Goal: Transaction & Acquisition: Purchase product/service

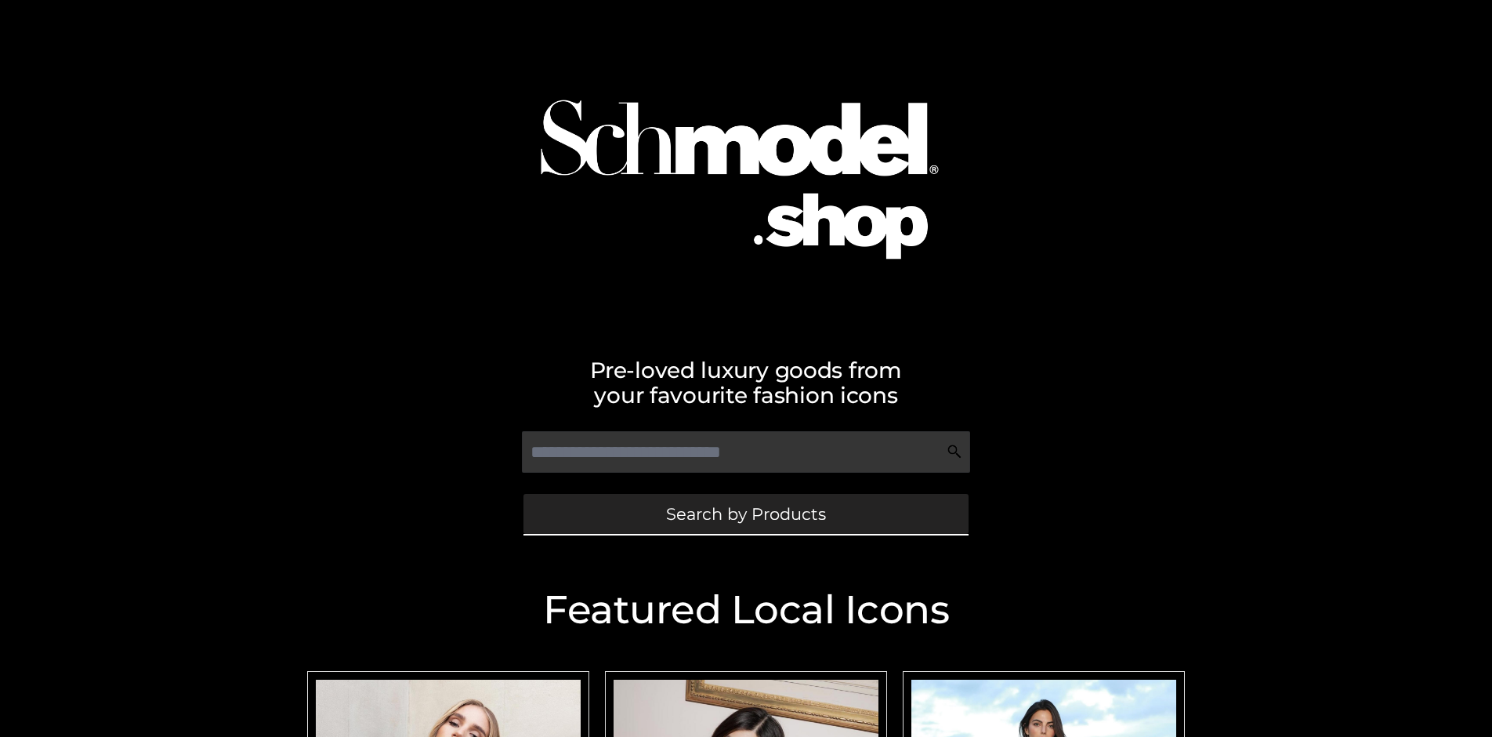
click at [745, 513] on span "Search by Products" at bounding box center [746, 513] width 160 height 16
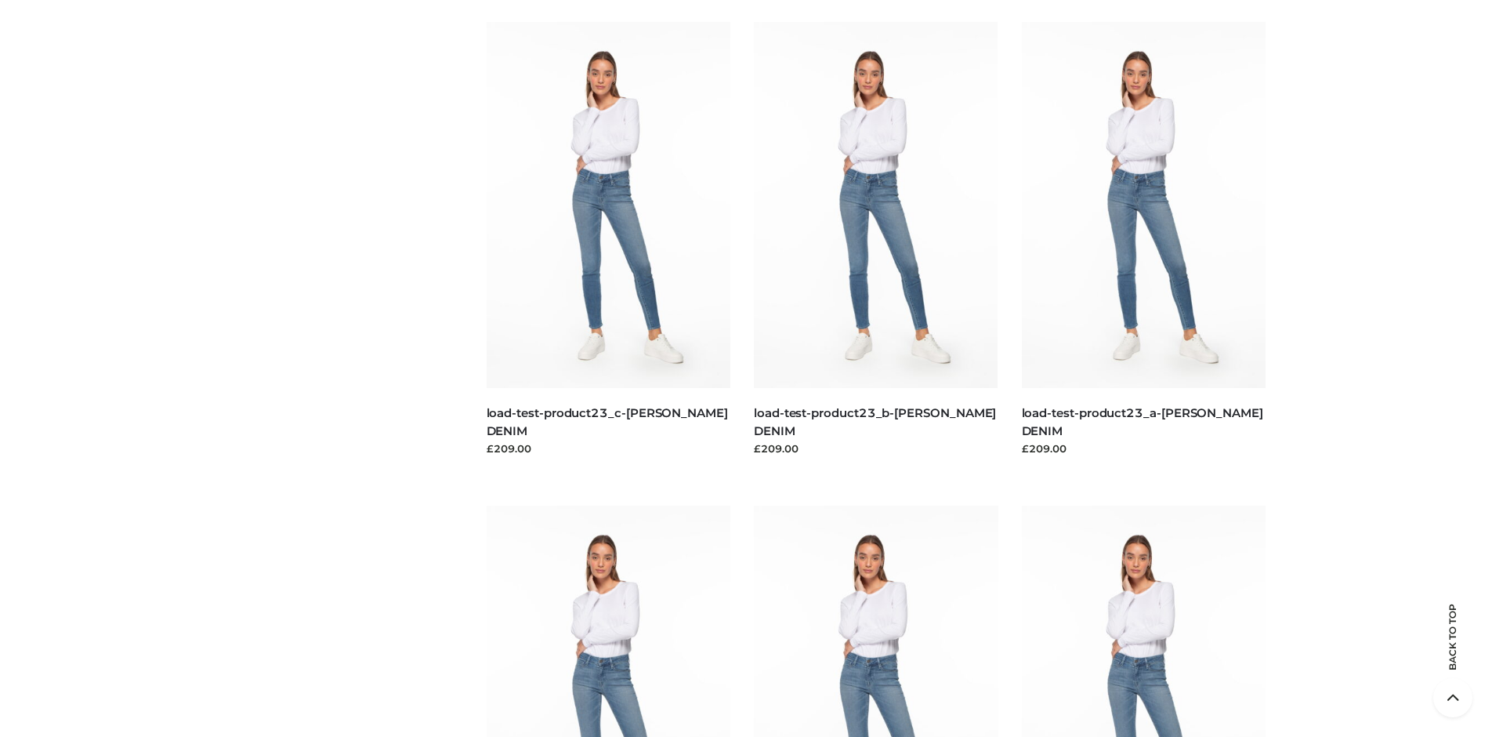
scroll to position [3372, 0]
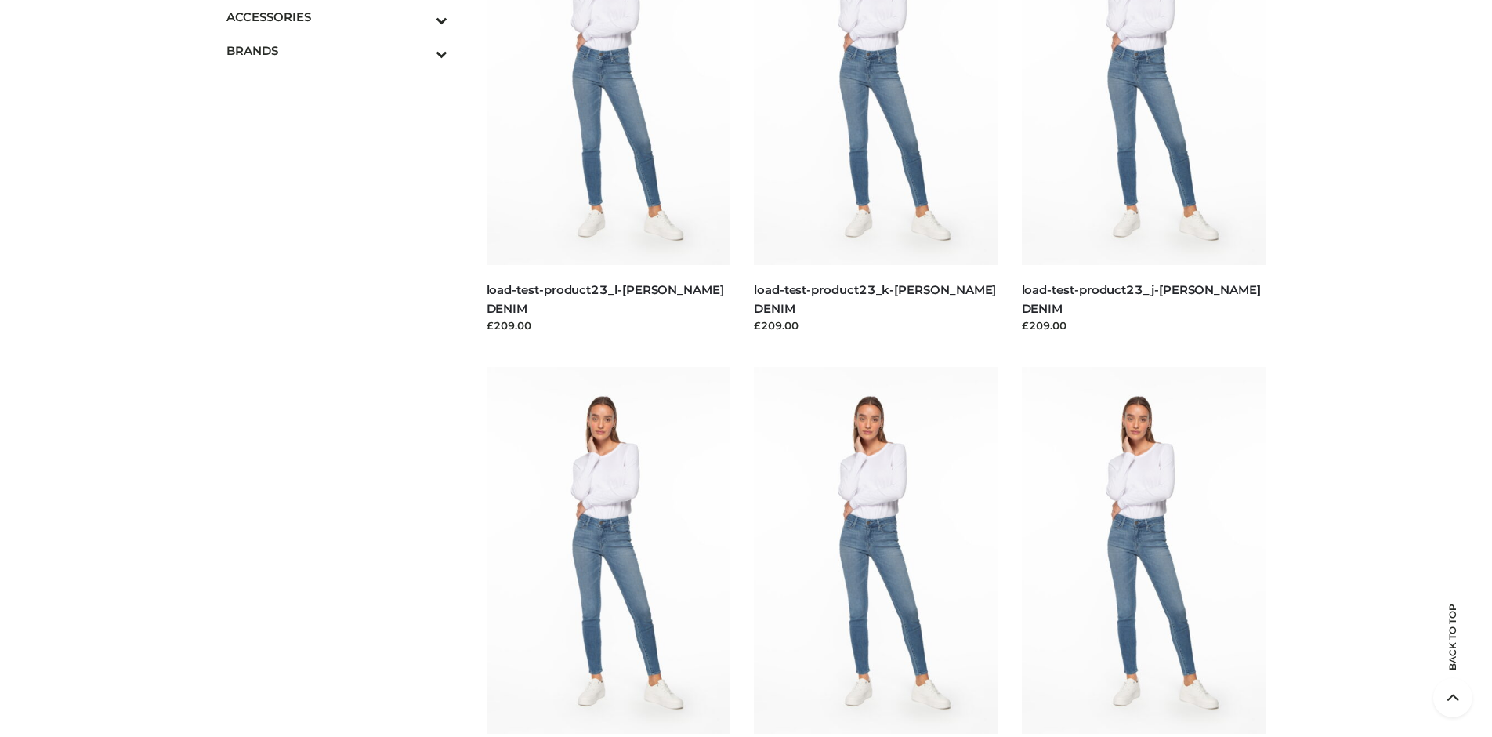
click at [0, 0] on span "BAGS" at bounding box center [0, 0] width 0 height 0
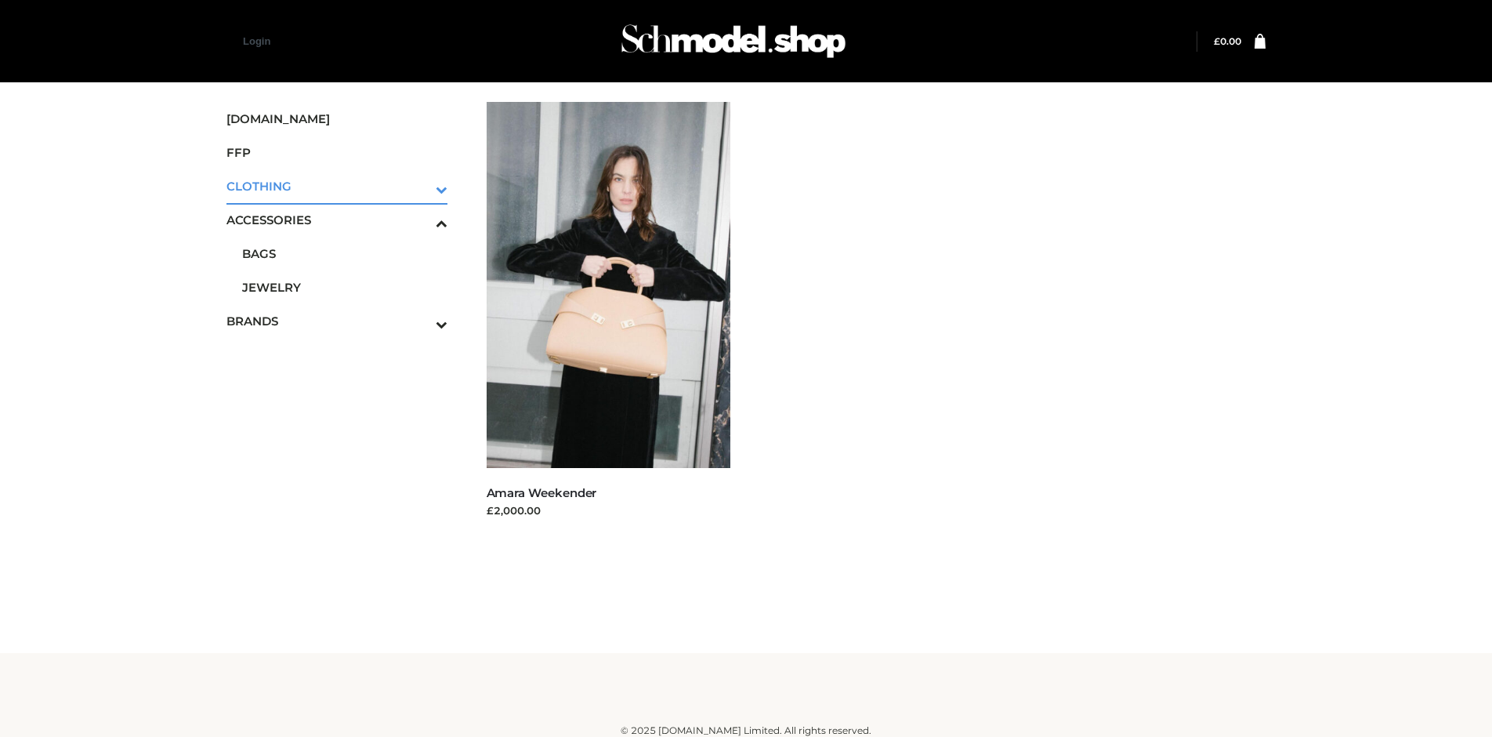
click at [419, 186] on icon "Toggle Submenu" at bounding box center [360, 189] width 176 height 18
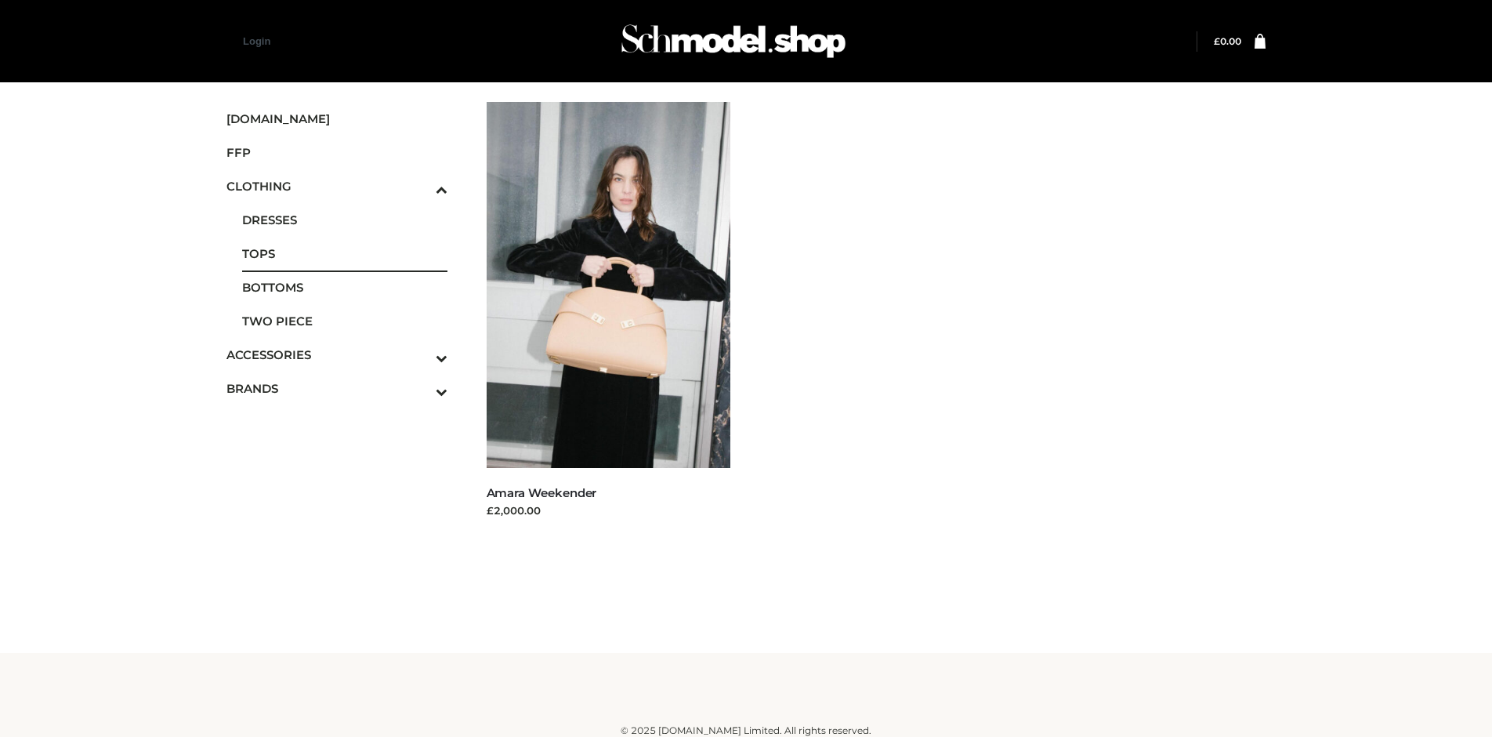
click at [344, 253] on span "TOPS" at bounding box center [344, 254] width 205 height 18
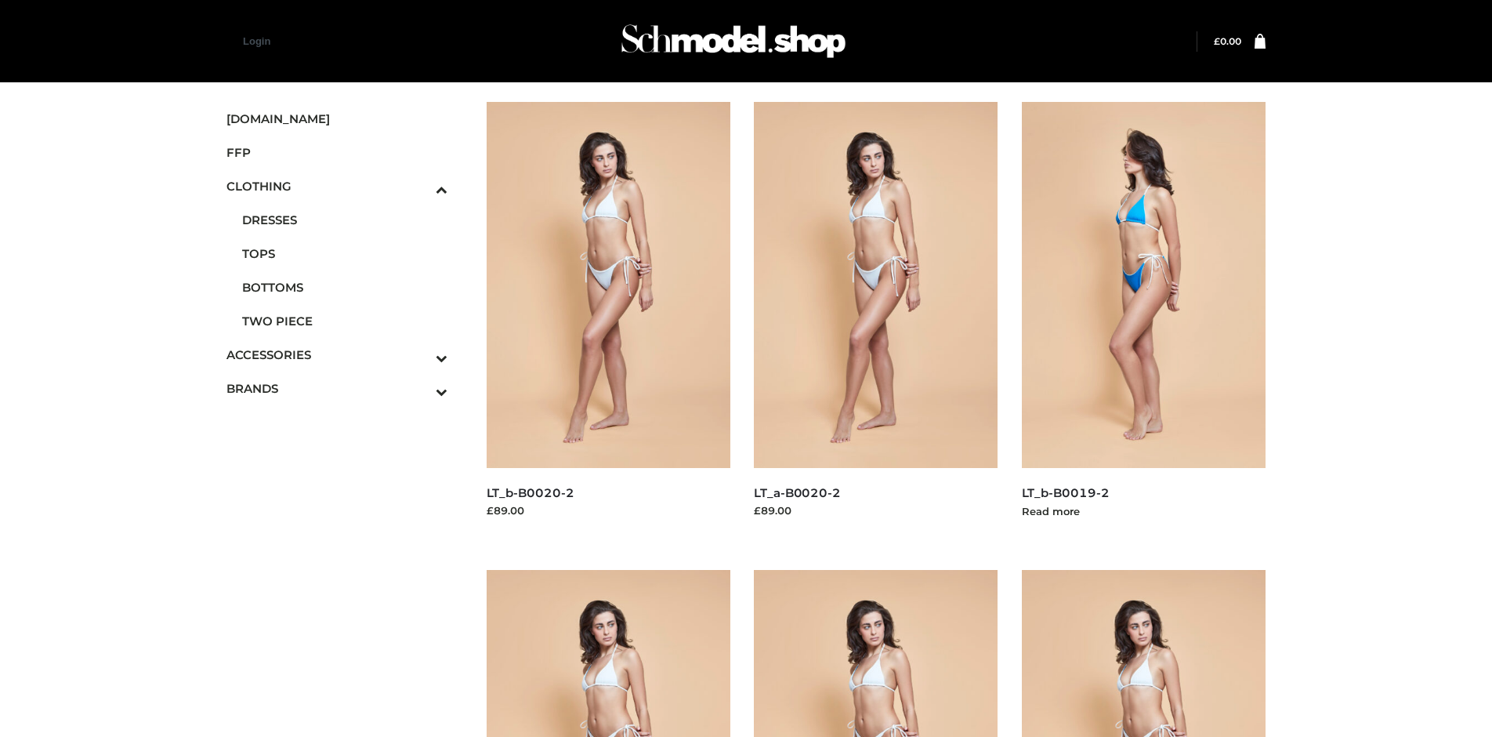
click at [1143, 320] on img at bounding box center [1144, 285] width 245 height 366
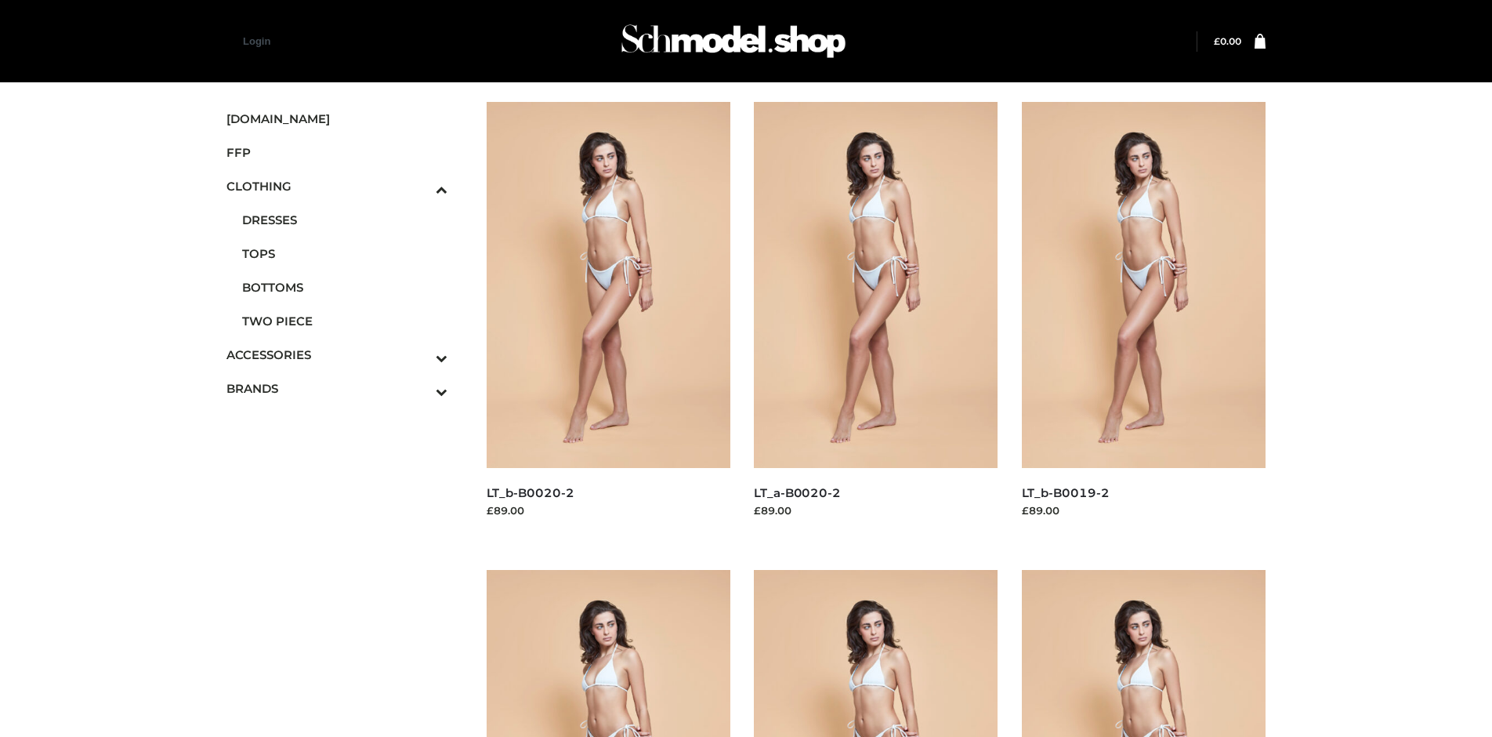
scroll to position [1206, 0]
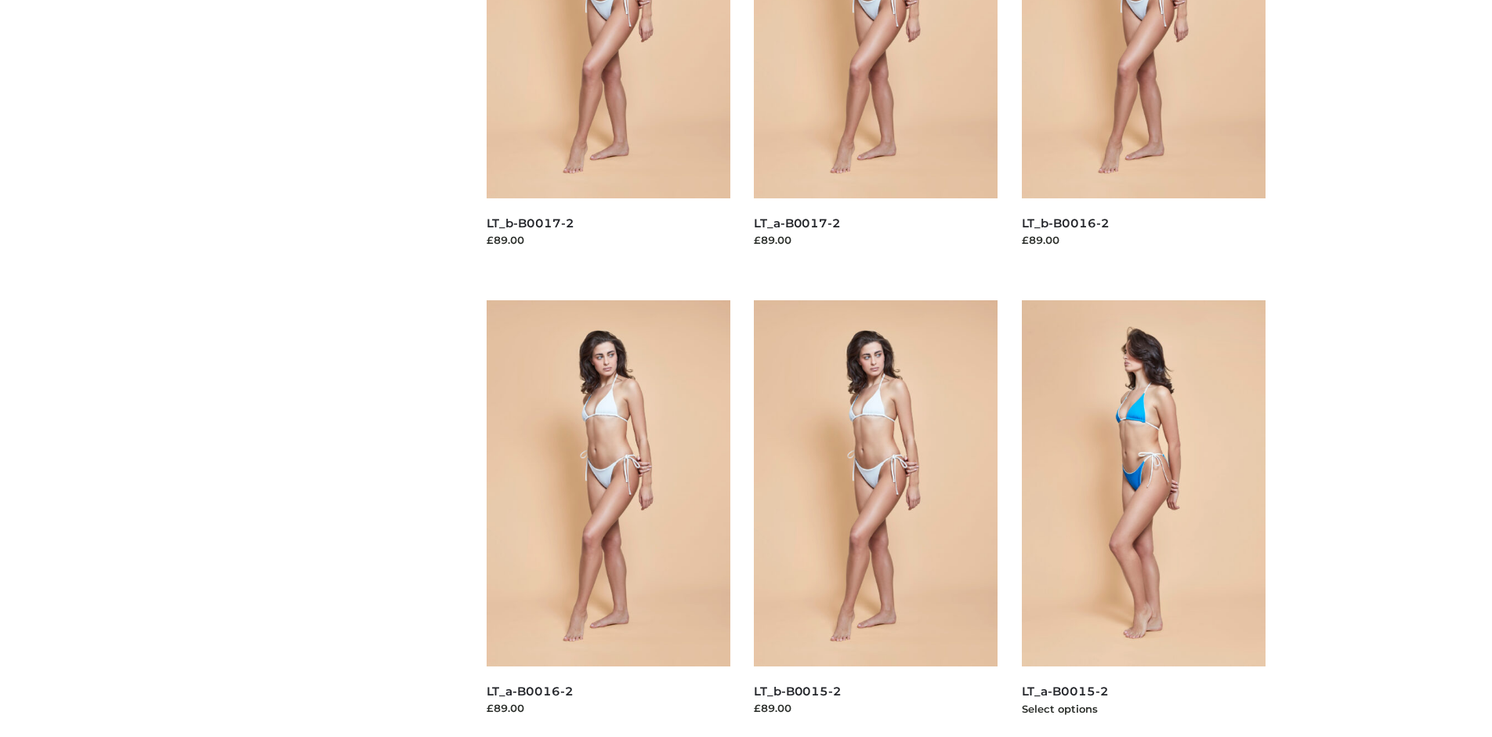
click at [1143, 518] on img at bounding box center [1144, 483] width 245 height 366
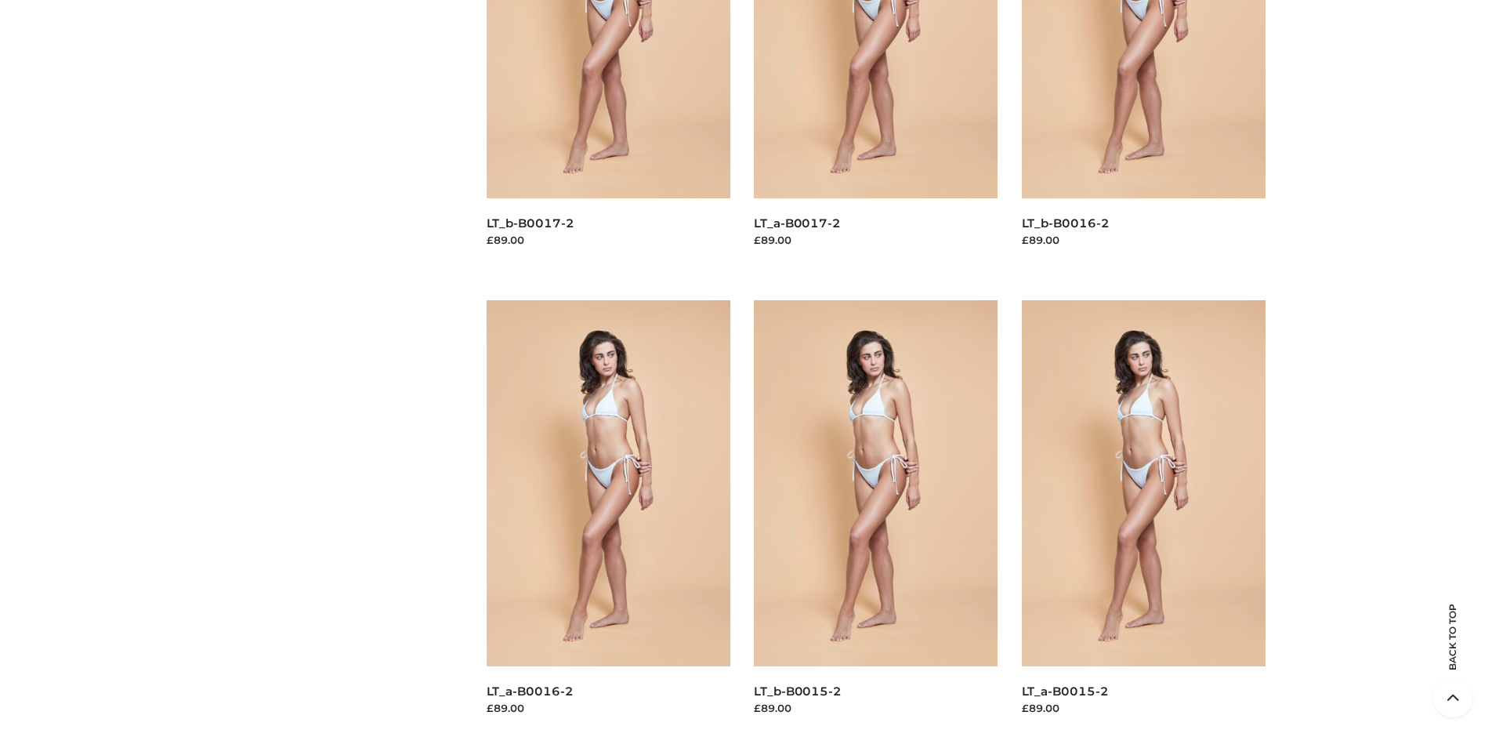
scroll to position [0, 0]
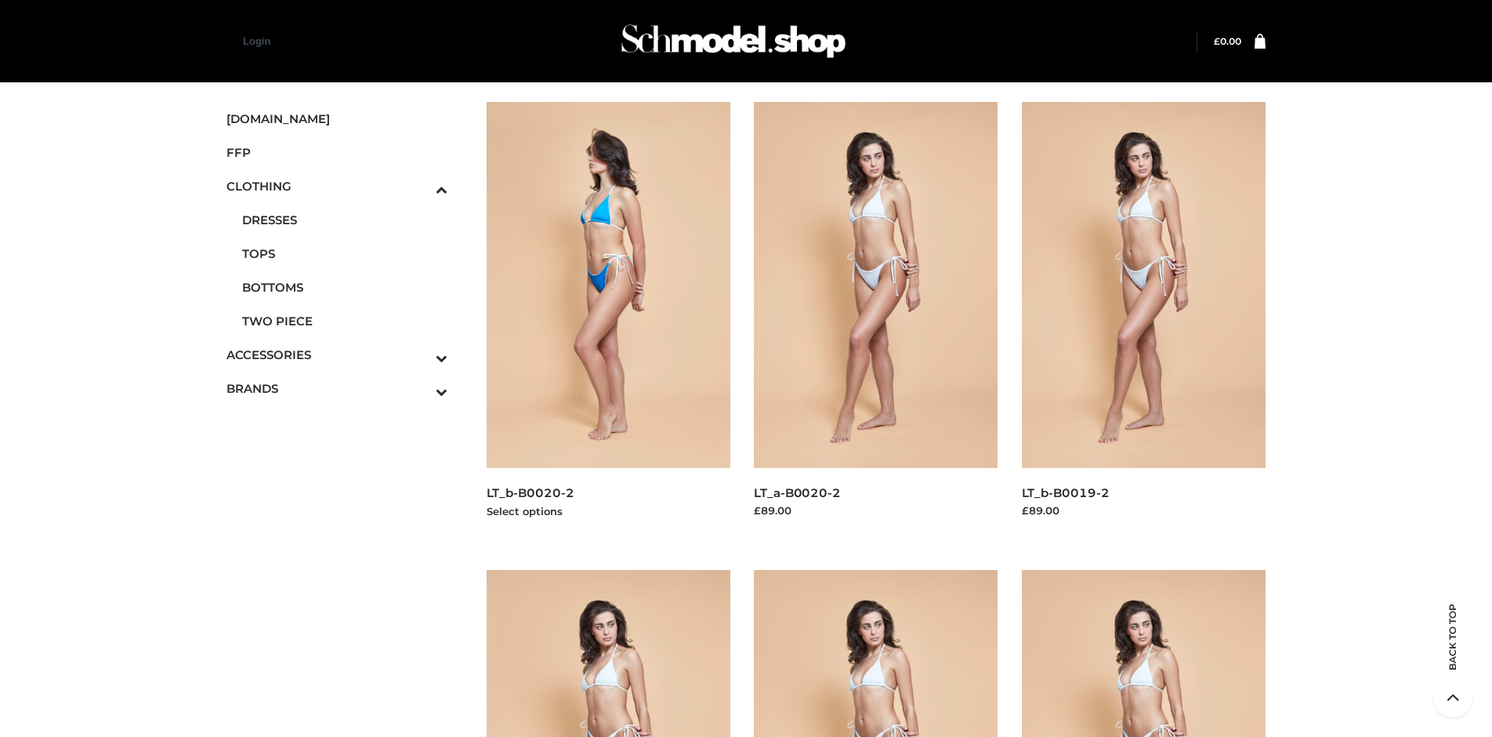
click at [608, 320] on img at bounding box center [609, 285] width 245 height 366
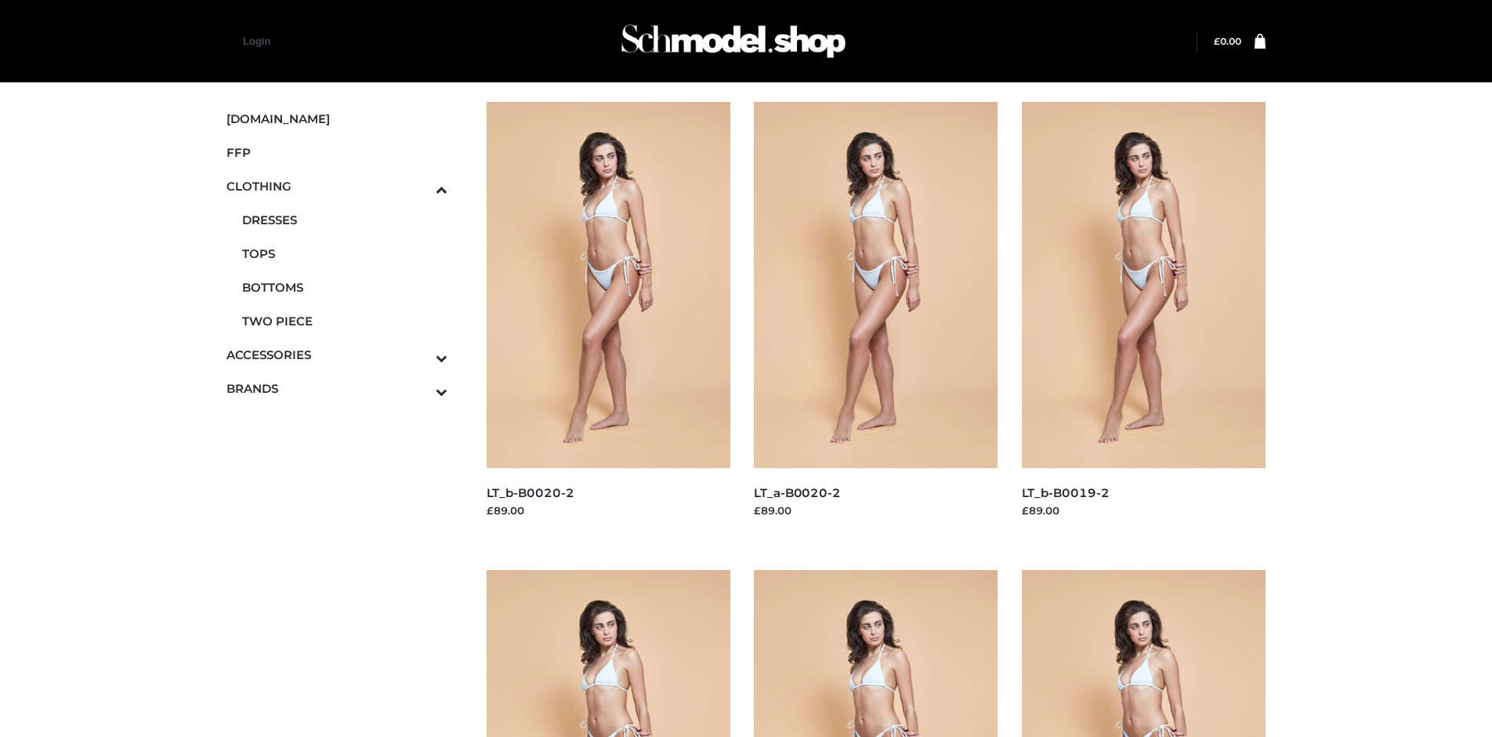
scroll to position [738, 0]
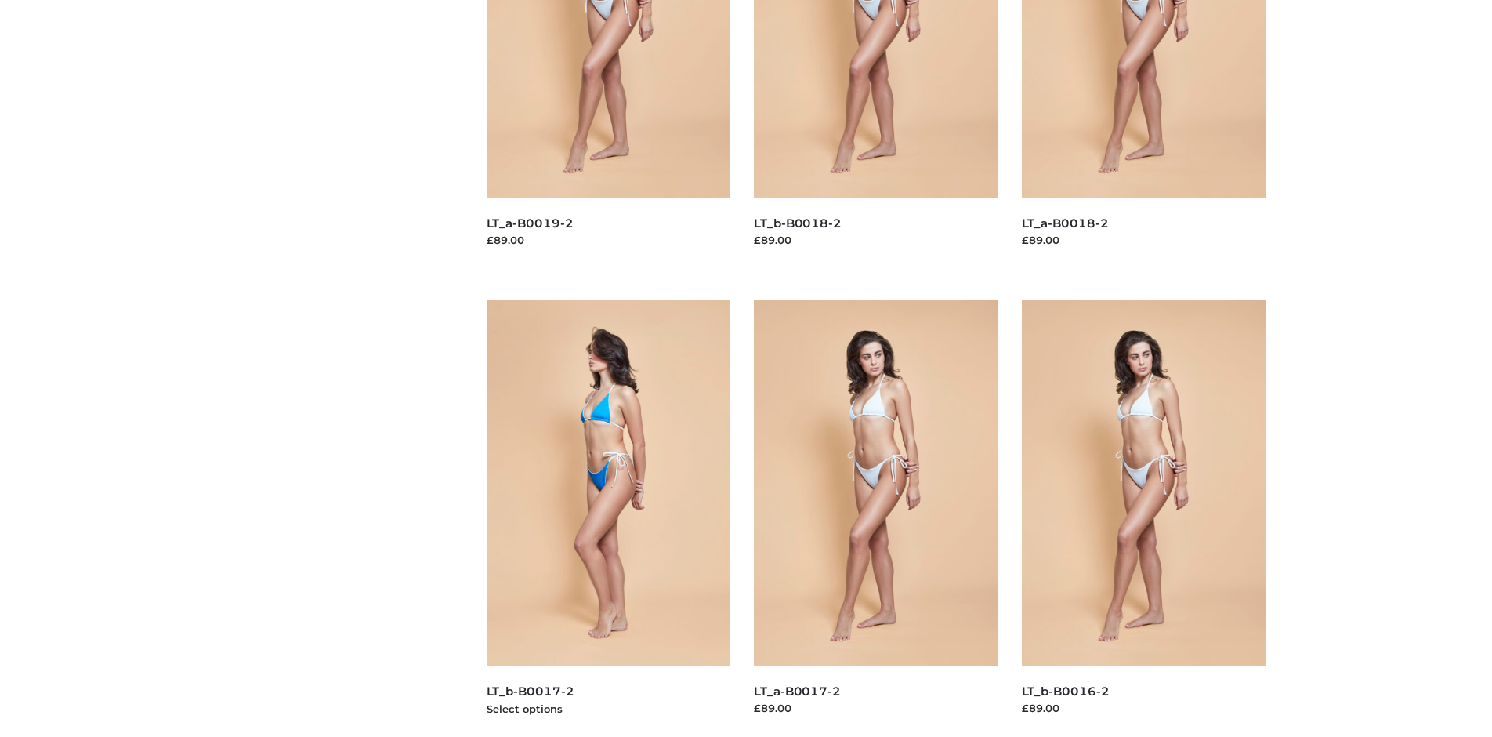
click at [608, 518] on img at bounding box center [609, 483] width 245 height 366
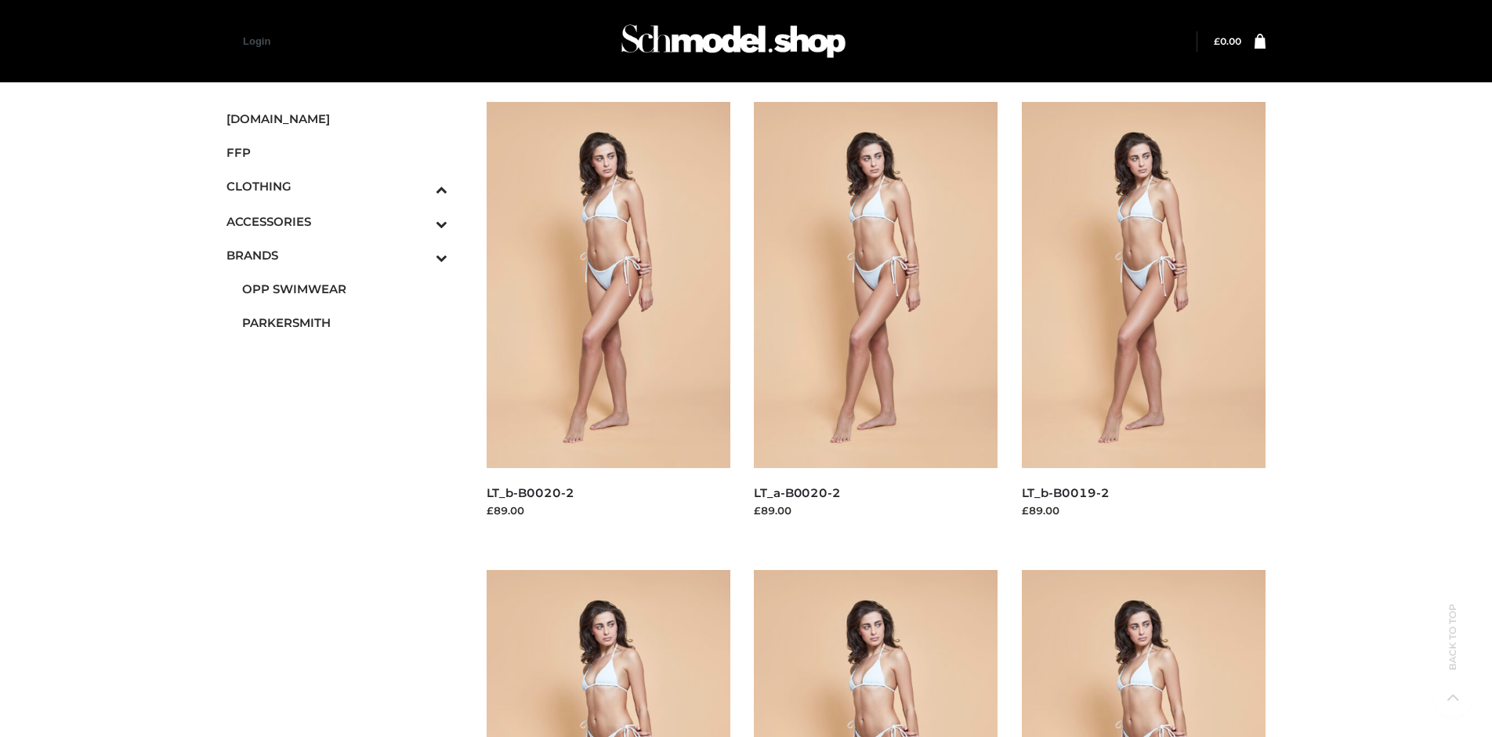
click at [344, 321] on span "PARKERSMITH" at bounding box center [344, 322] width 205 height 18
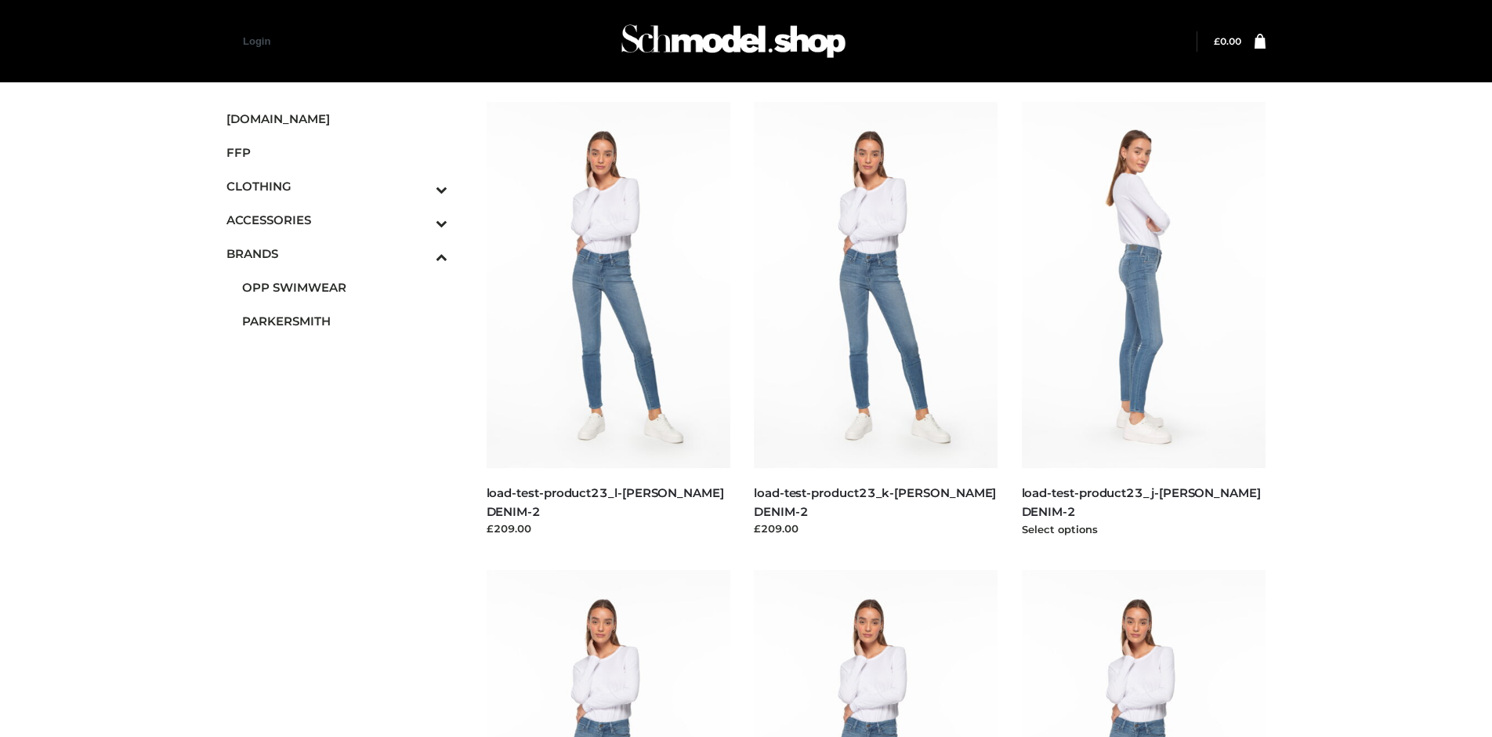
click at [1143, 320] on img at bounding box center [1144, 285] width 245 height 366
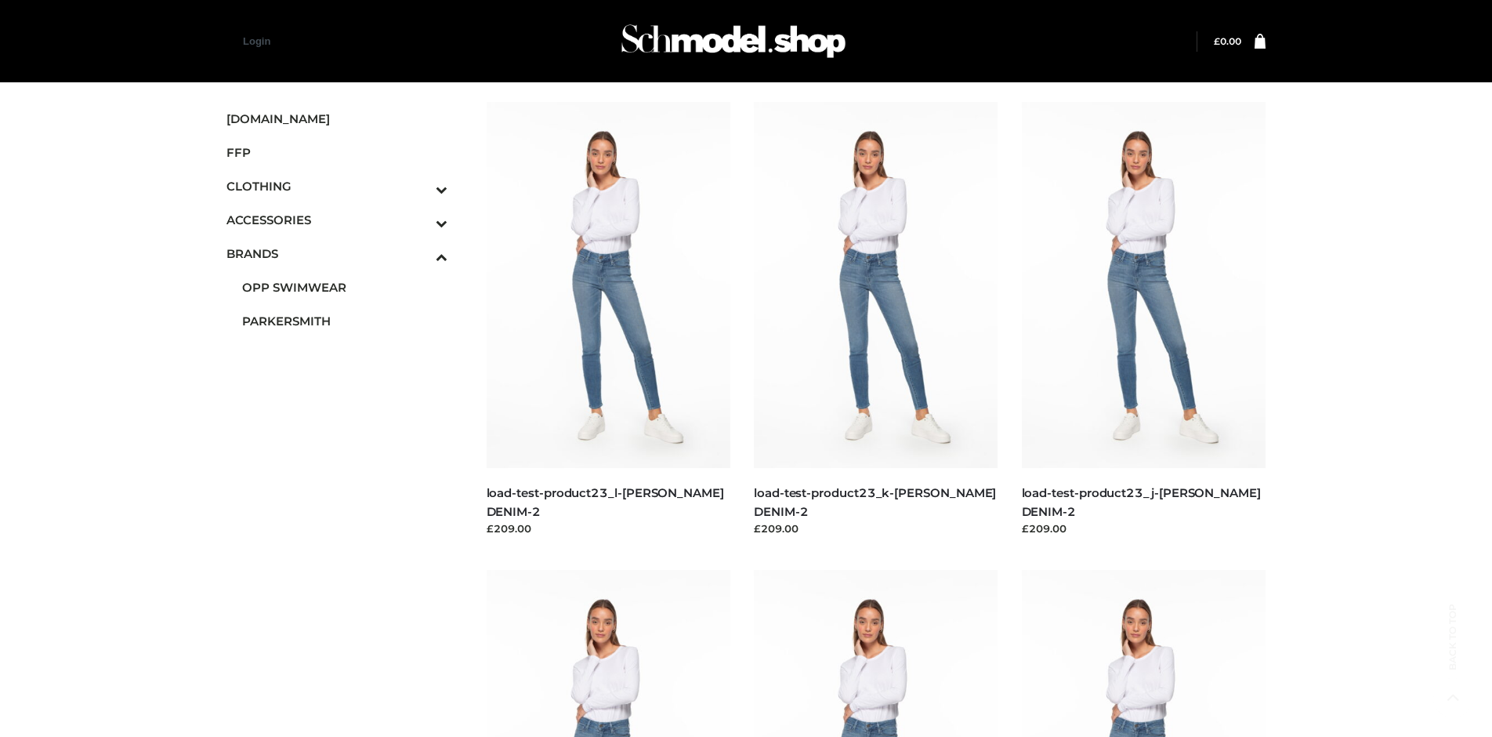
scroll to position [1206, 0]
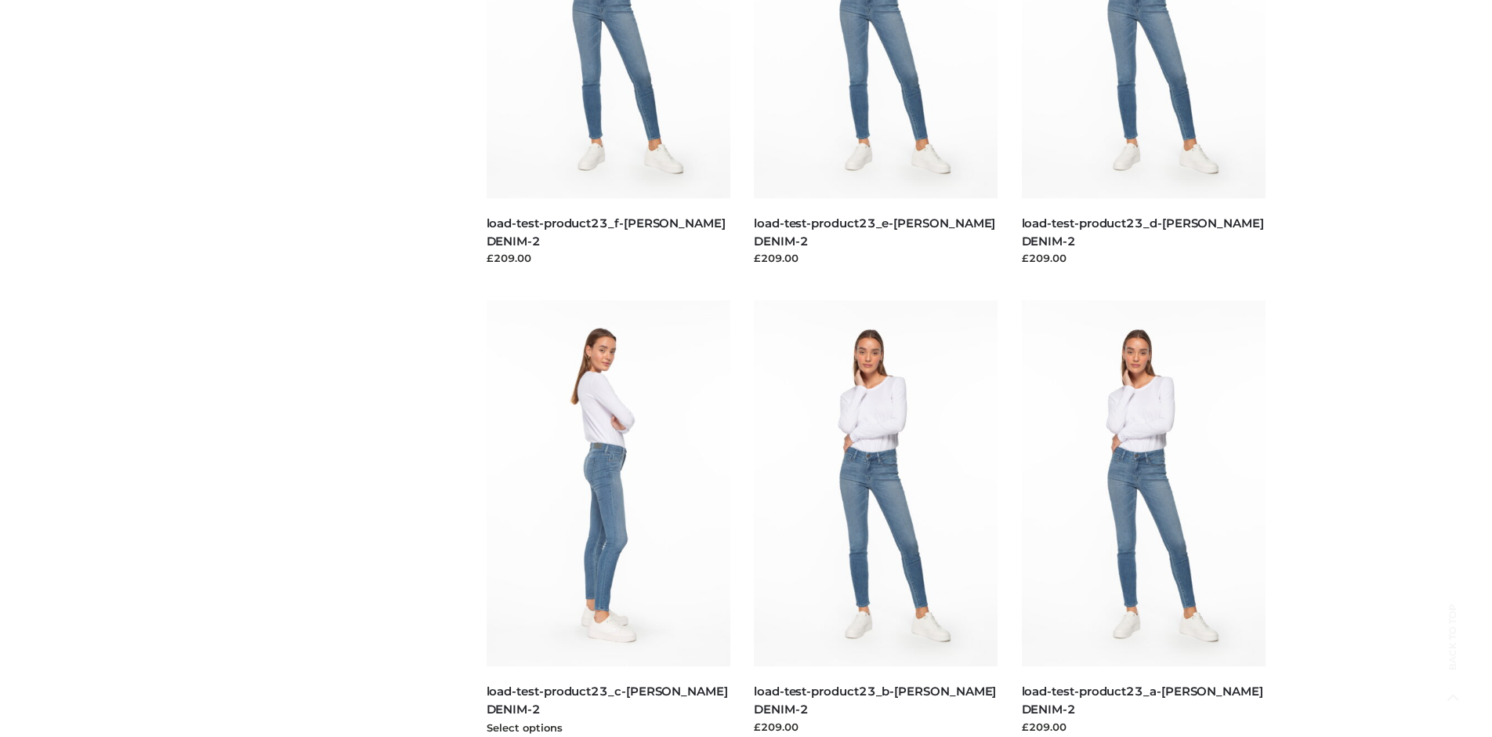
click at [608, 518] on img at bounding box center [609, 483] width 245 height 366
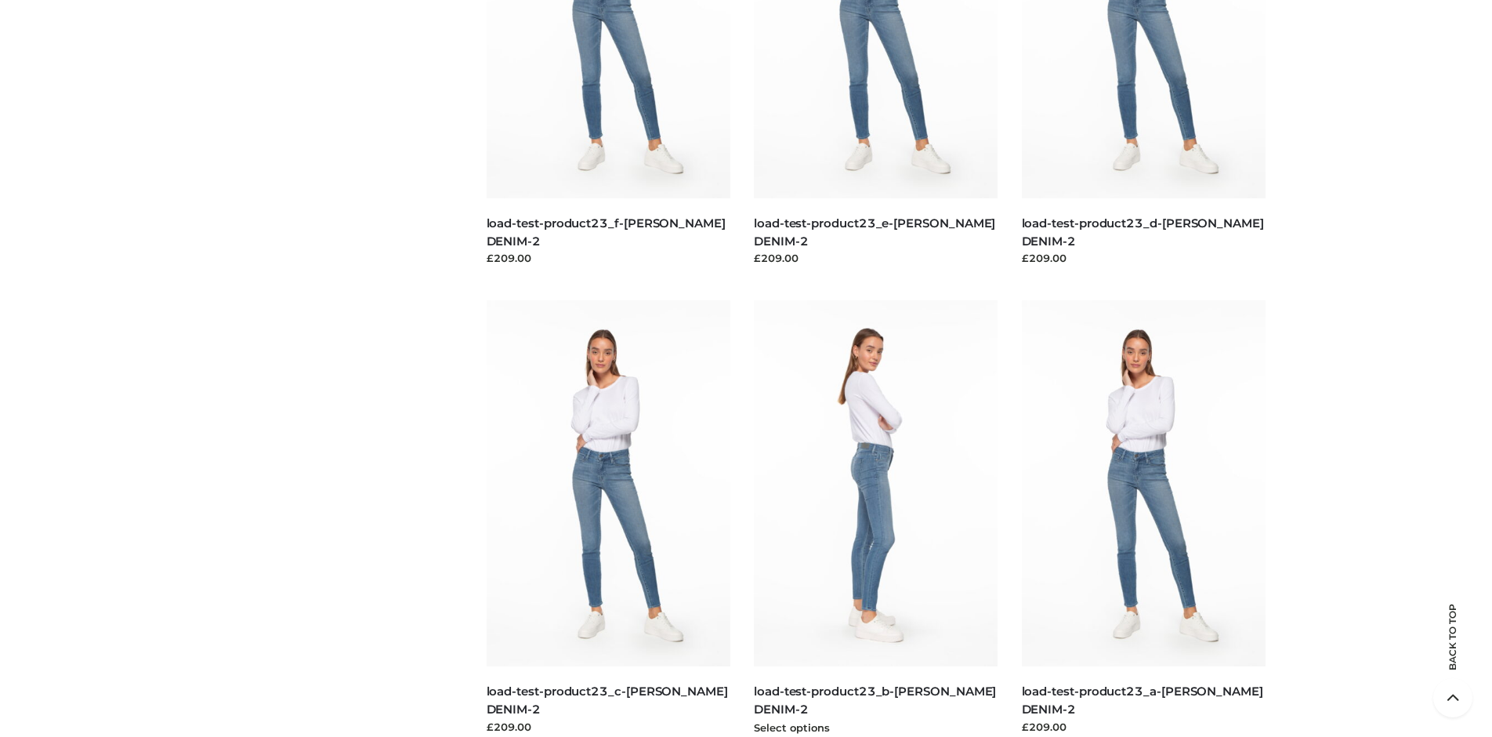
click at [875, 518] on img at bounding box center [876, 483] width 245 height 366
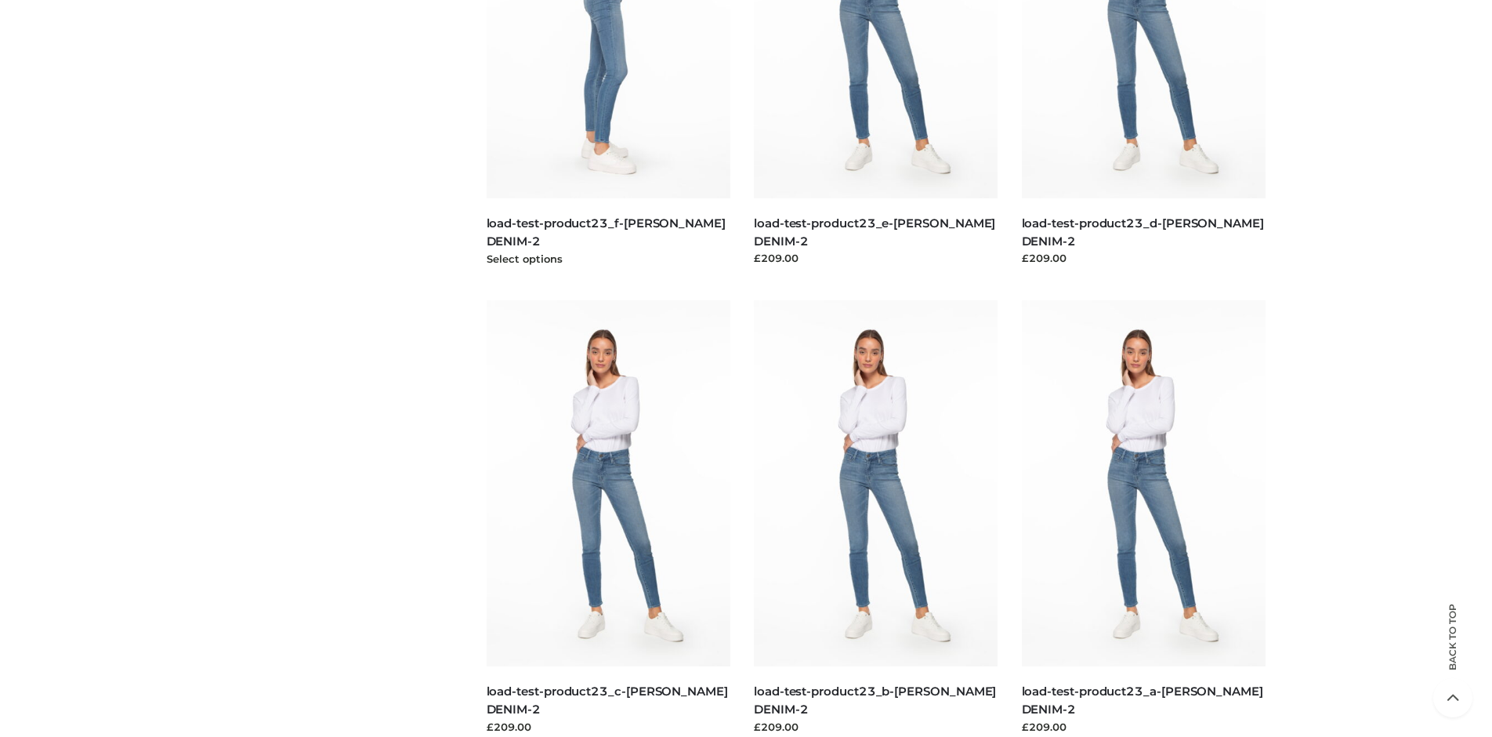
scroll to position [738, 0]
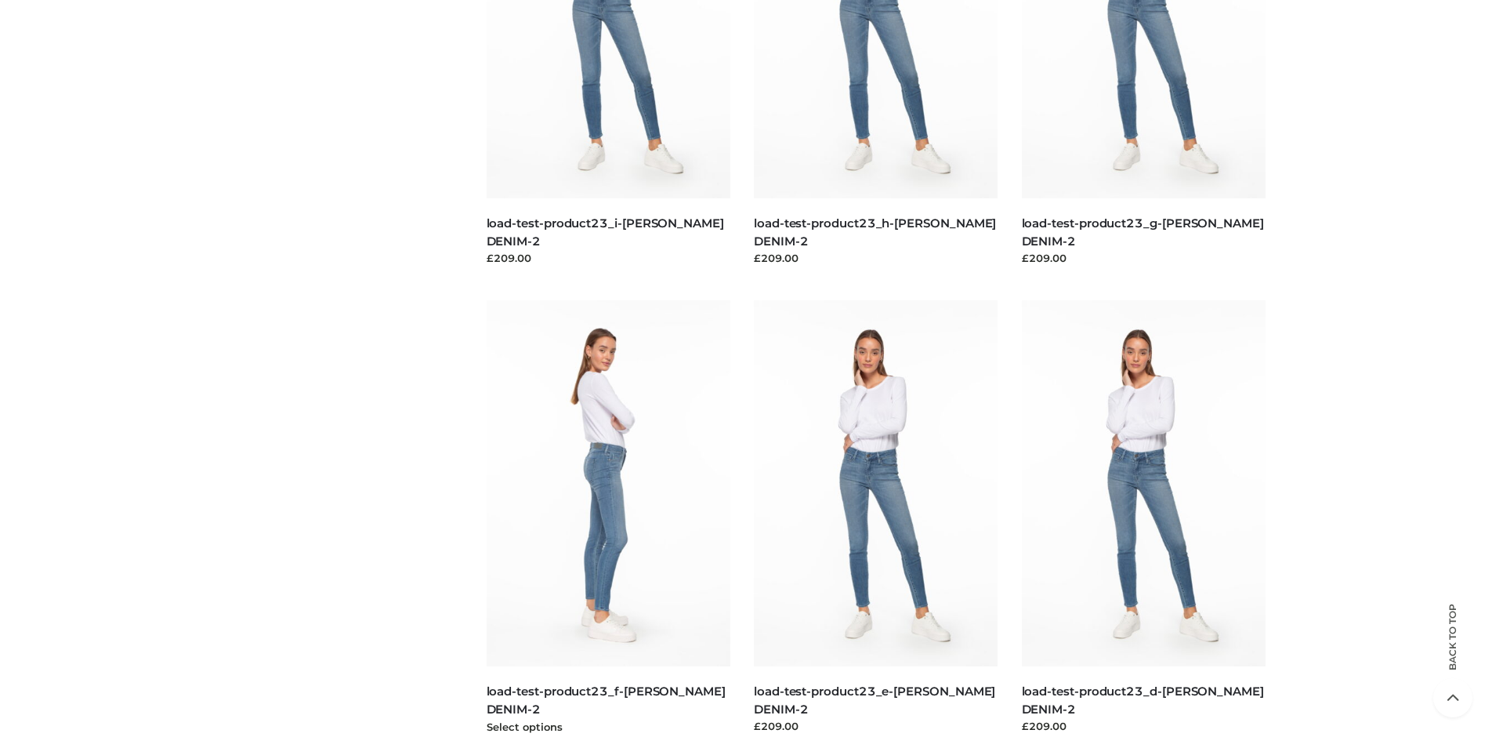
click at [608, 518] on img at bounding box center [609, 483] width 245 height 366
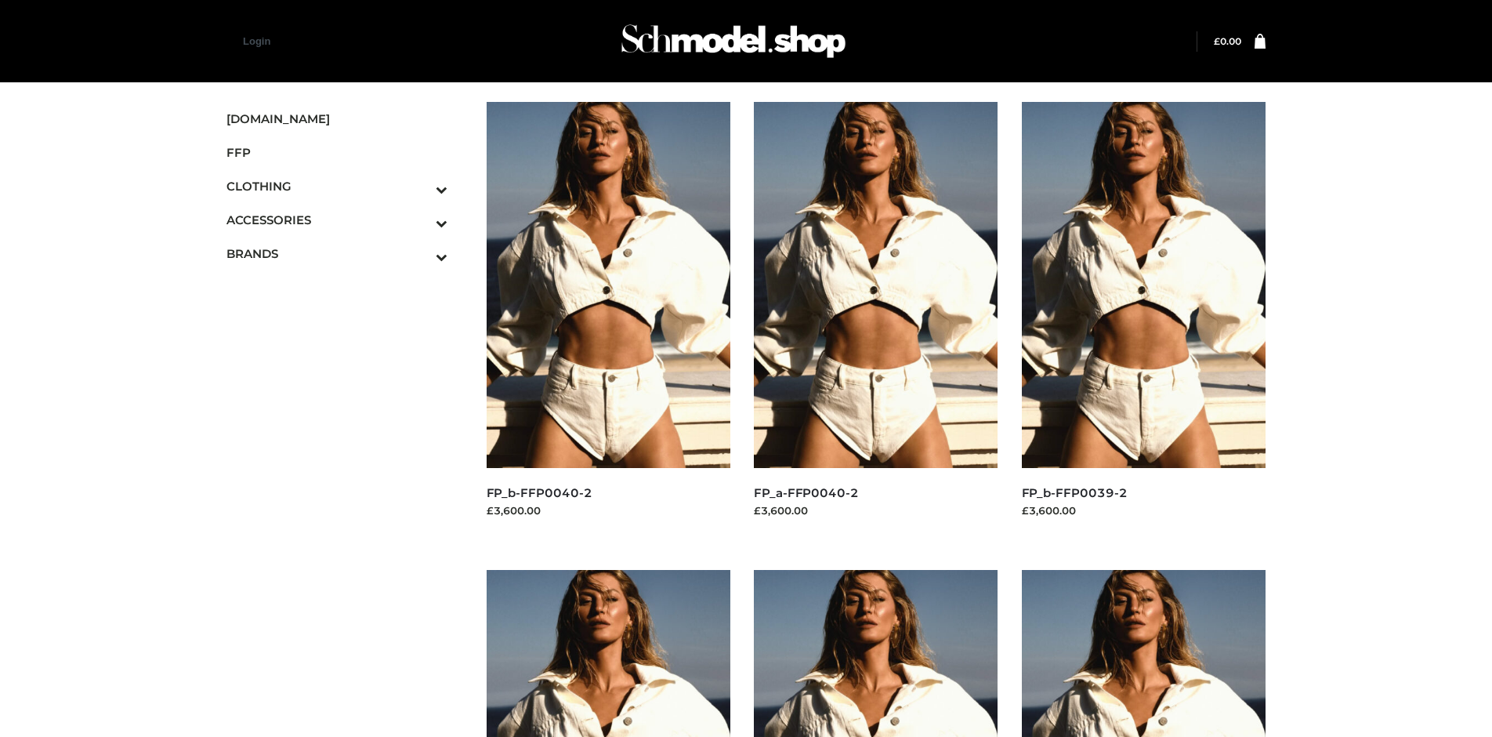
scroll to position [1206, 0]
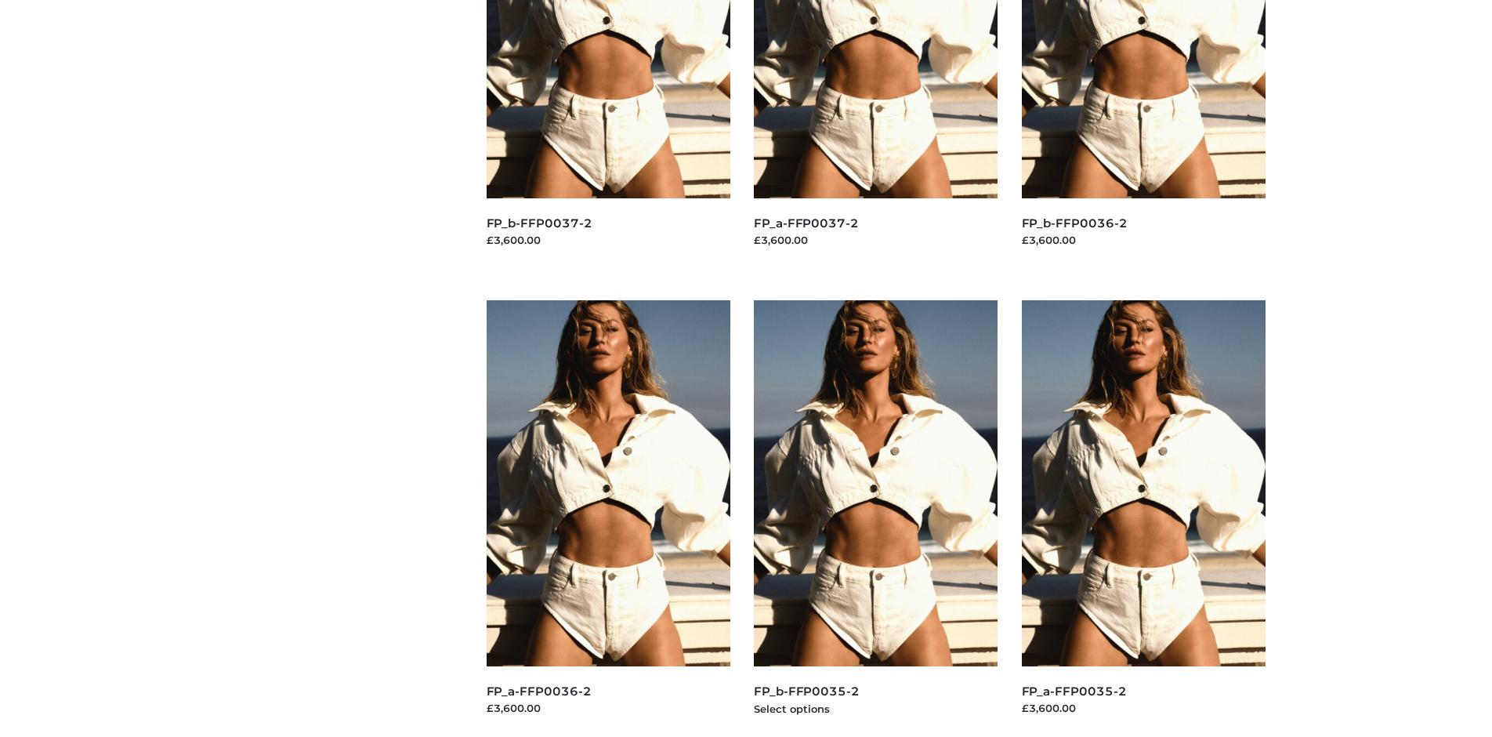
click at [875, 518] on img at bounding box center [876, 483] width 245 height 366
click at [608, 518] on img at bounding box center [609, 483] width 245 height 366
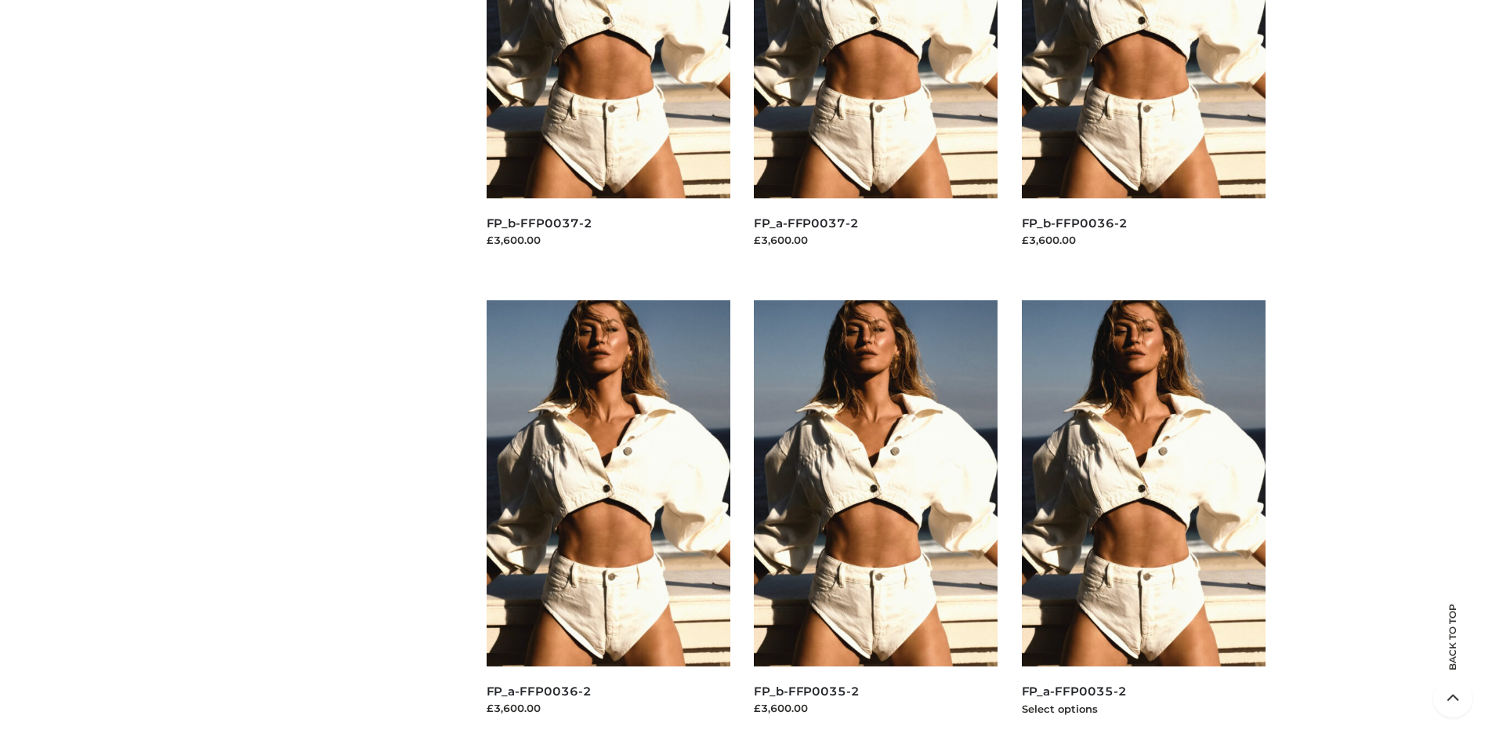
click at [1143, 518] on img at bounding box center [1144, 483] width 245 height 366
